Goal: Task Accomplishment & Management: Use online tool/utility

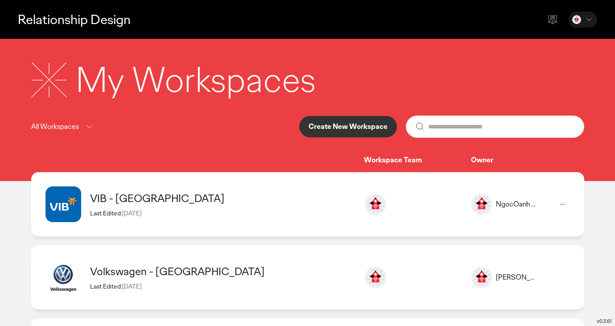
click at [341, 128] on p "Create New Workspace" at bounding box center [348, 126] width 79 height 7
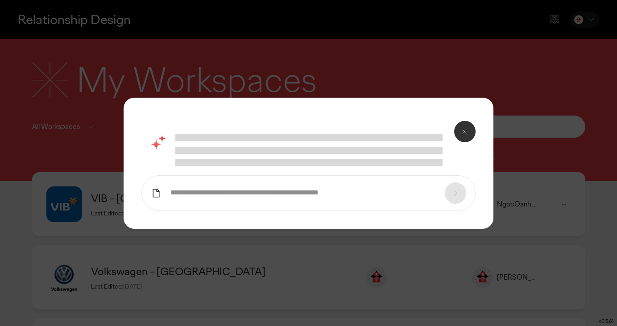
click at [157, 196] on icon at bounding box center [156, 193] width 11 height 11
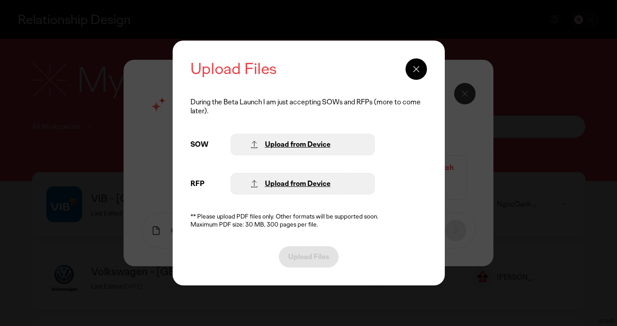
click at [290, 184] on div "Upload from Device" at bounding box center [298, 183] width 66 height 9
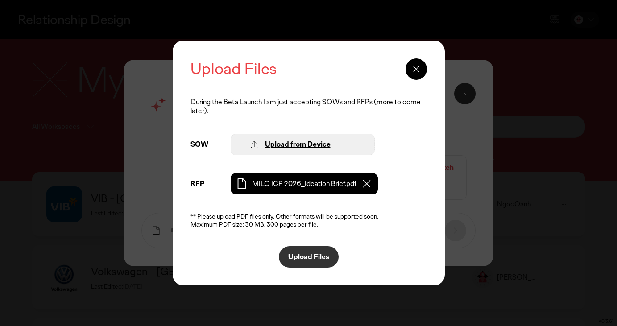
click at [308, 258] on p "Upload Files" at bounding box center [308, 256] width 41 height 7
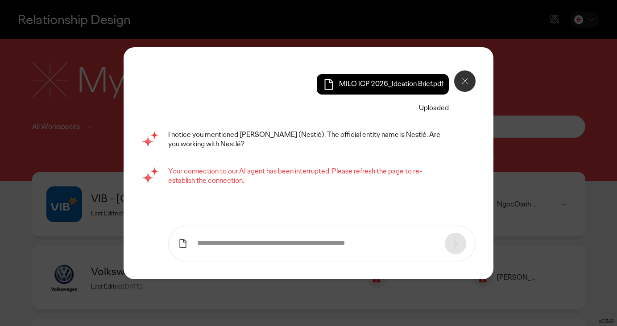
click at [252, 244] on input "text" at bounding box center [316, 243] width 239 height 9
type input "**********"
click at [454, 245] on icon at bounding box center [455, 243] width 11 height 11
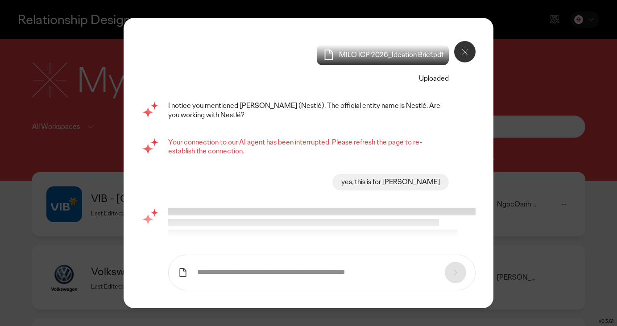
scroll to position [56, 0]
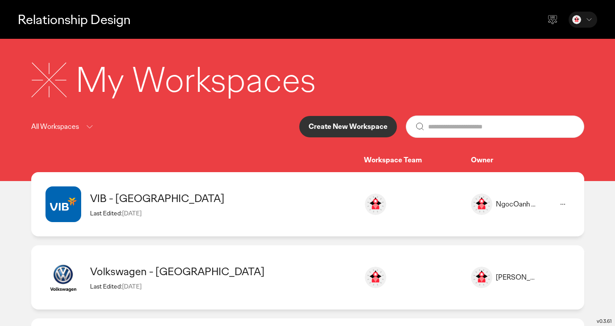
click at [368, 123] on p "Create New Workspace" at bounding box center [348, 126] width 79 height 7
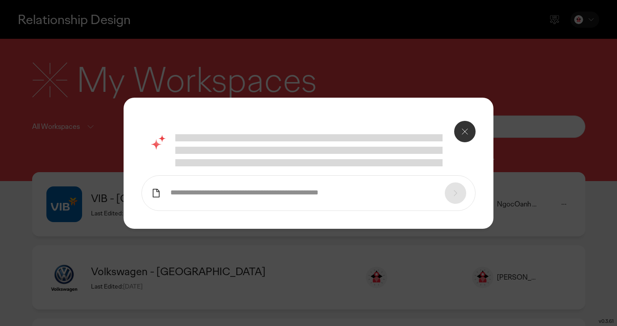
click at [464, 130] on icon at bounding box center [464, 131] width 11 height 11
